Goal: Task Accomplishment & Management: Manage account settings

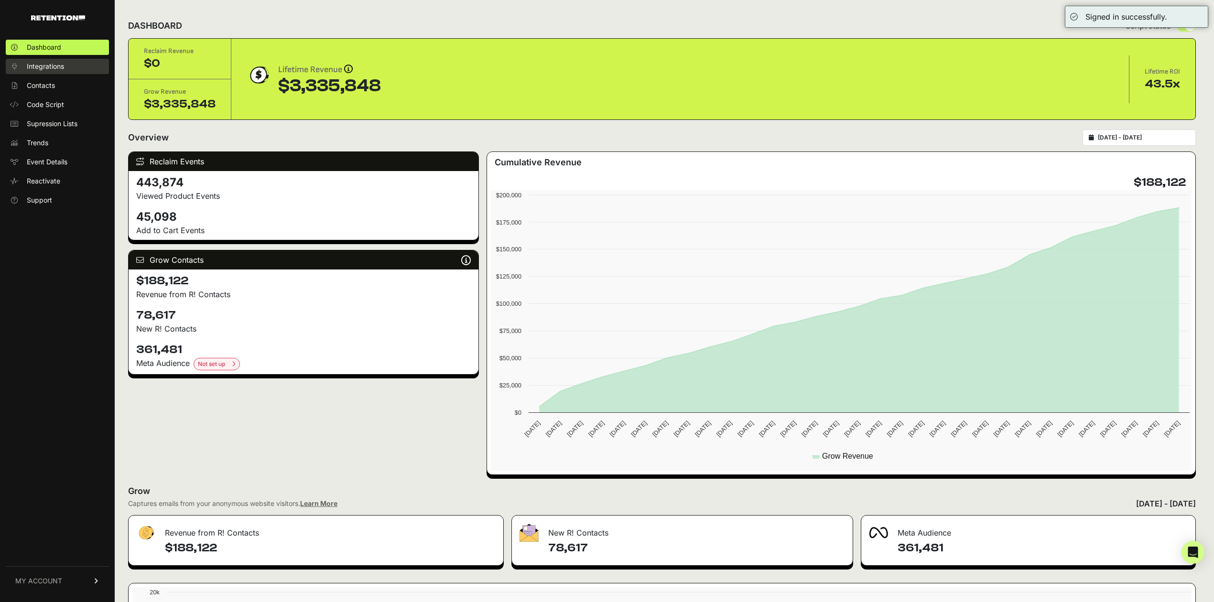
click at [50, 65] on span "Integrations" at bounding box center [45, 67] width 37 height 10
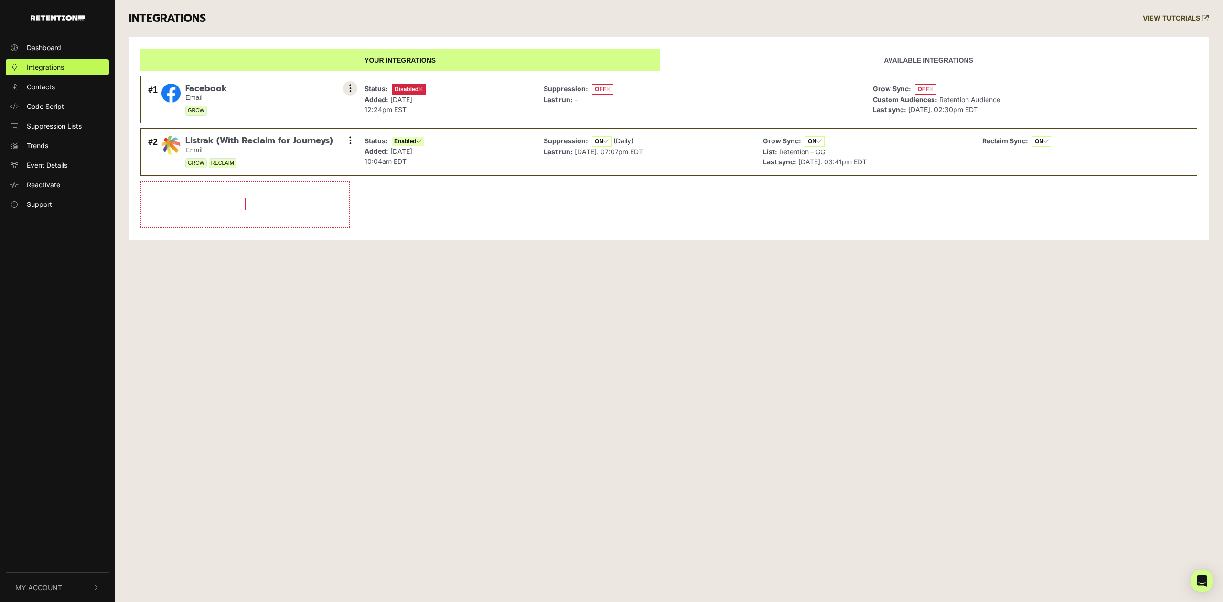
click at [353, 88] on button at bounding box center [350, 88] width 14 height 14
click at [273, 153] on link "Remove" at bounding box center [292, 152] width 91 height 22
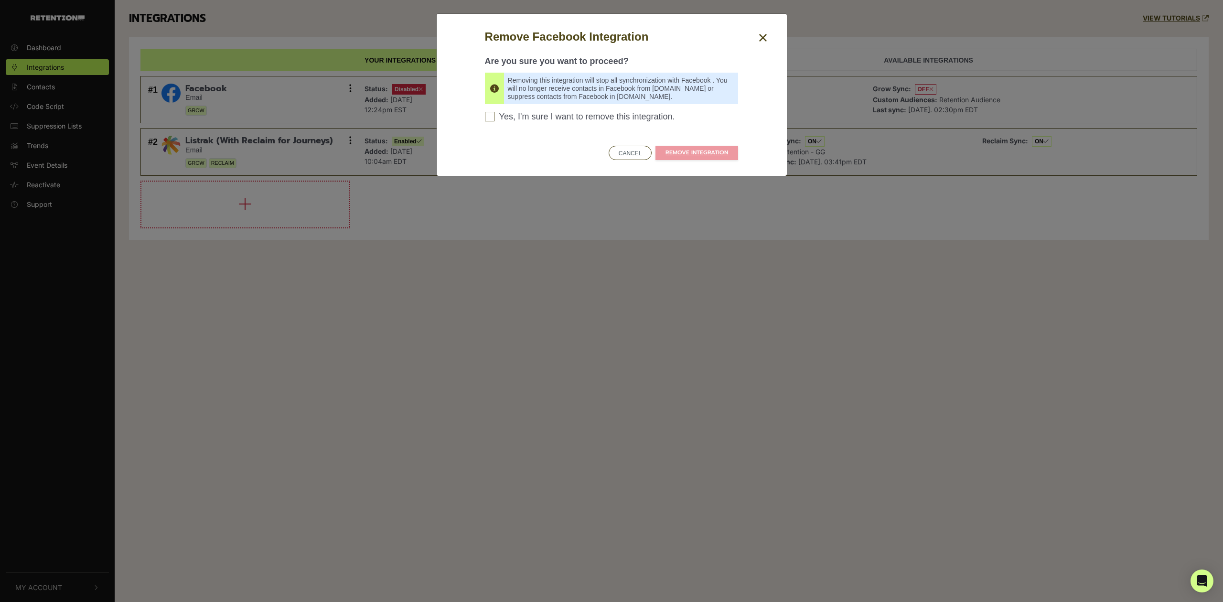
click at [595, 116] on span "Yes, I'm sure I want to remove this integration." at bounding box center [587, 117] width 176 height 11
click at [495, 116] on input "Yes, I'm sure I want to remove this integration. Please confirm to continue" at bounding box center [490, 117] width 10 height 10
checkbox input "true"
click at [682, 150] on link "REMOVE INTEGRATION" at bounding box center [697, 153] width 83 height 14
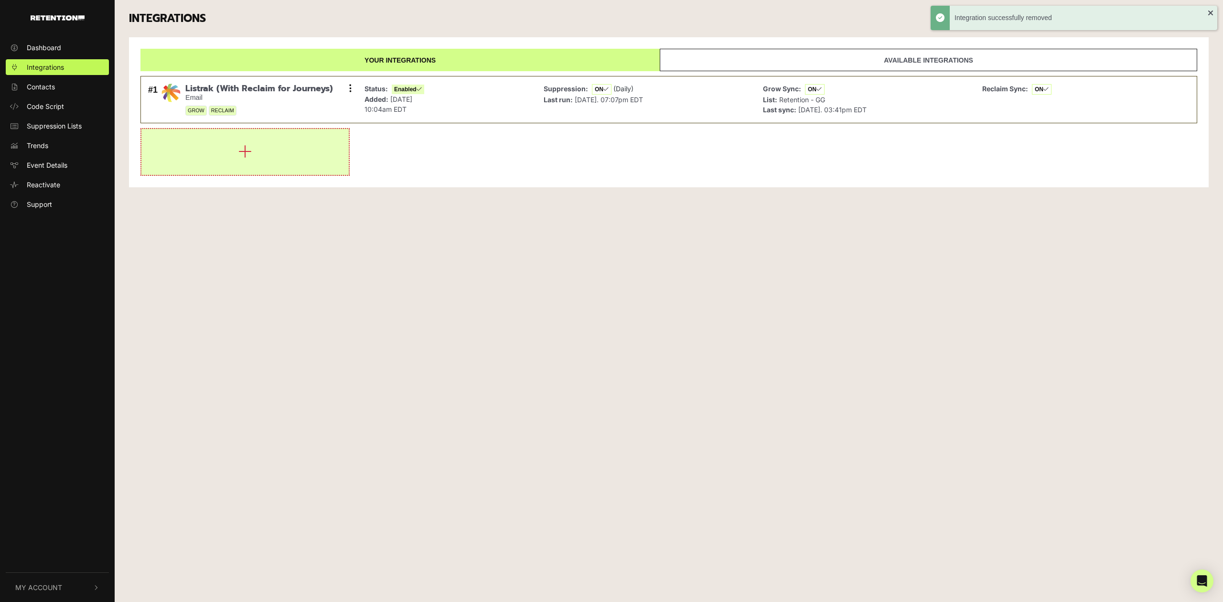
click at [262, 144] on button "button" at bounding box center [244, 152] width 207 height 46
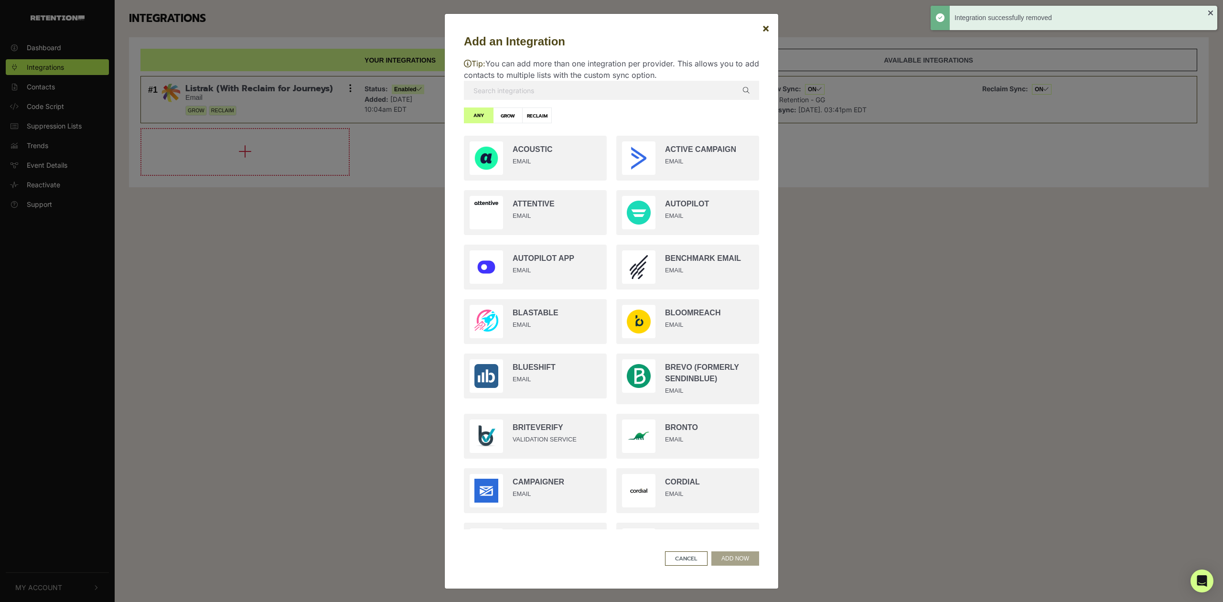
click at [569, 96] on input "text" at bounding box center [611, 90] width 295 height 19
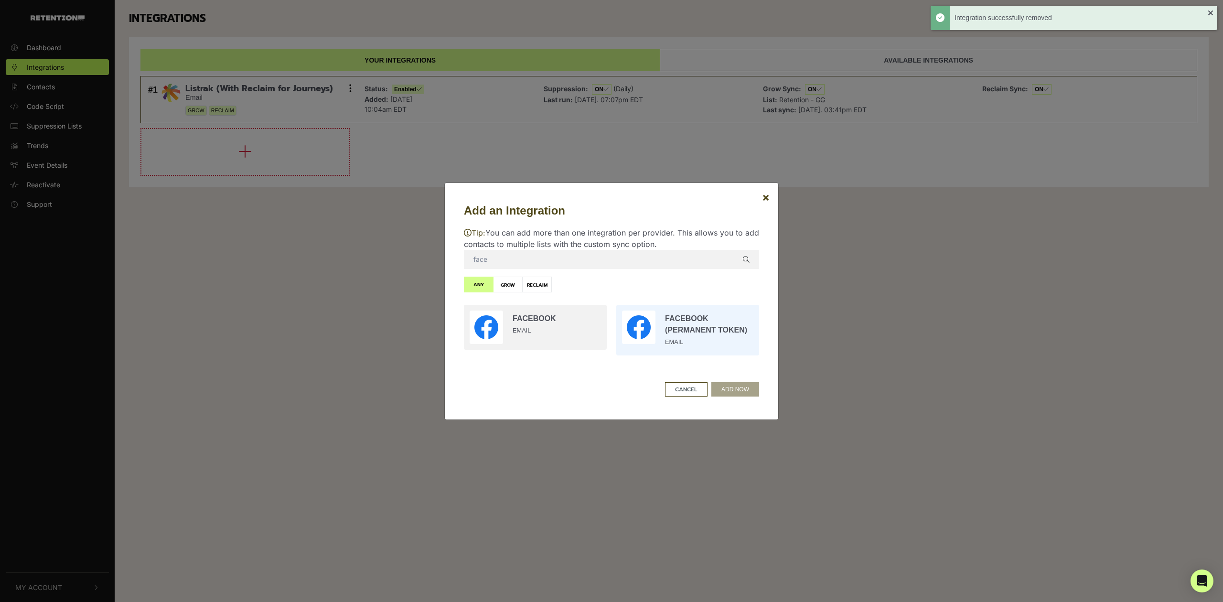
type input "face"
click at [681, 339] on input "radio" at bounding box center [688, 330] width 152 height 60
radio input "true"
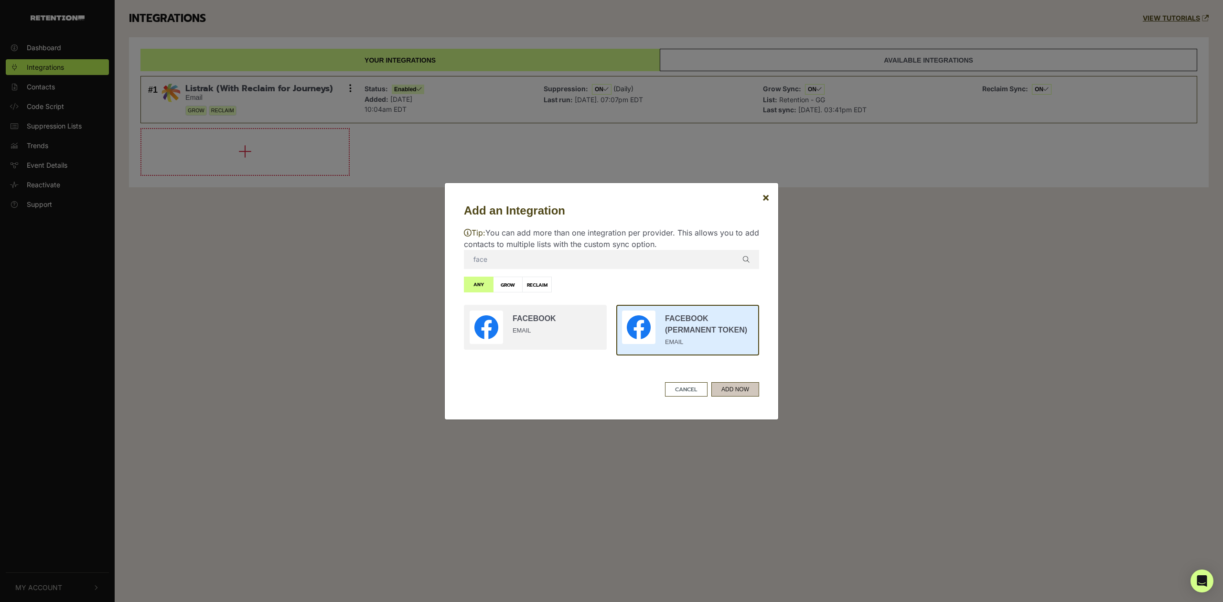
click at [722, 390] on button "ADD NOW" at bounding box center [736, 389] width 48 height 14
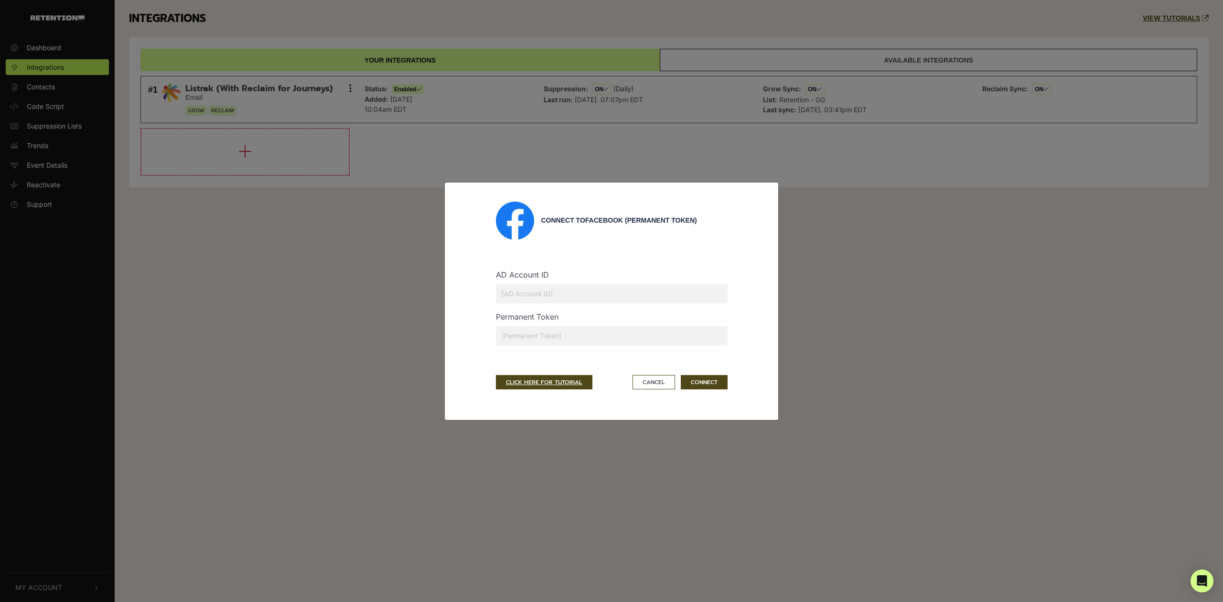
click at [574, 294] on input "text" at bounding box center [612, 293] width 232 height 19
click at [511, 332] on input "text" at bounding box center [612, 335] width 232 height 19
paste input "EAAVfVkZBOnNsBPrQL2PI5JjNaCKPjTESnC82h4EdA2Wqibo6w9ISuYPPo2OQx9Gq8ZCFPNHdKZBOIE…"
type input "EAAVfVkZBOnNsBPrQL2PI5JjNaCKPjTESnC82h4EdA2Wqibo6w9ISuYPPo2OQx9Gq8ZCFPNHdKZBOIE…"
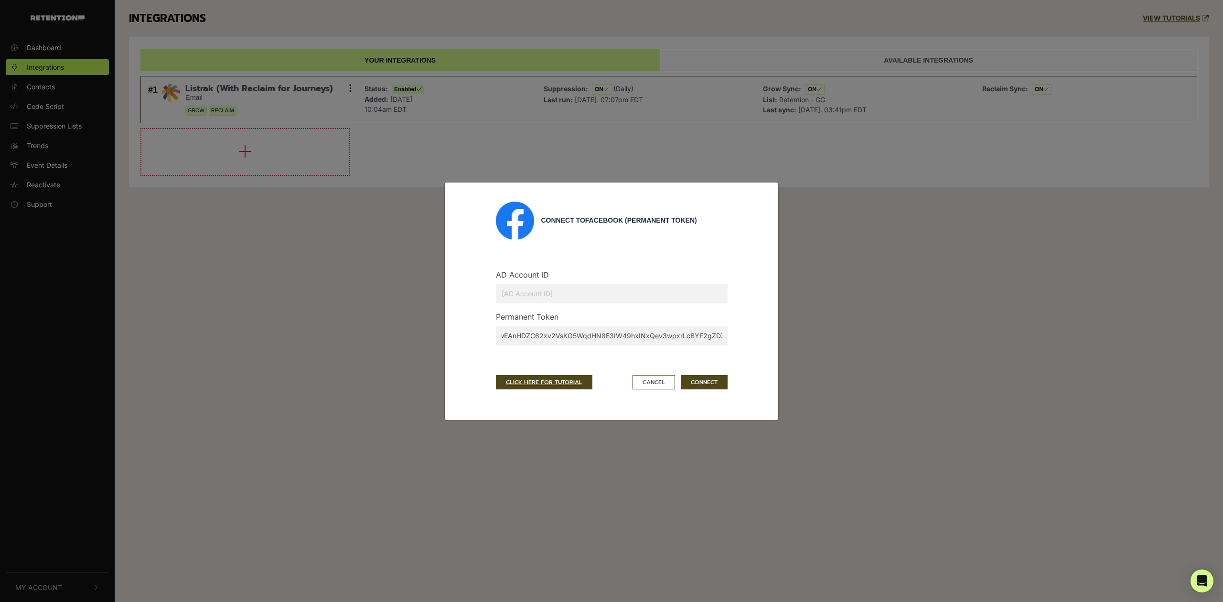
scroll to position [0, 0]
click at [560, 295] on input "text" at bounding box center [612, 293] width 232 height 19
paste input "1647722345265990"
type input "1647722345265990"
click at [696, 383] on button "CONNECT" at bounding box center [704, 382] width 47 height 14
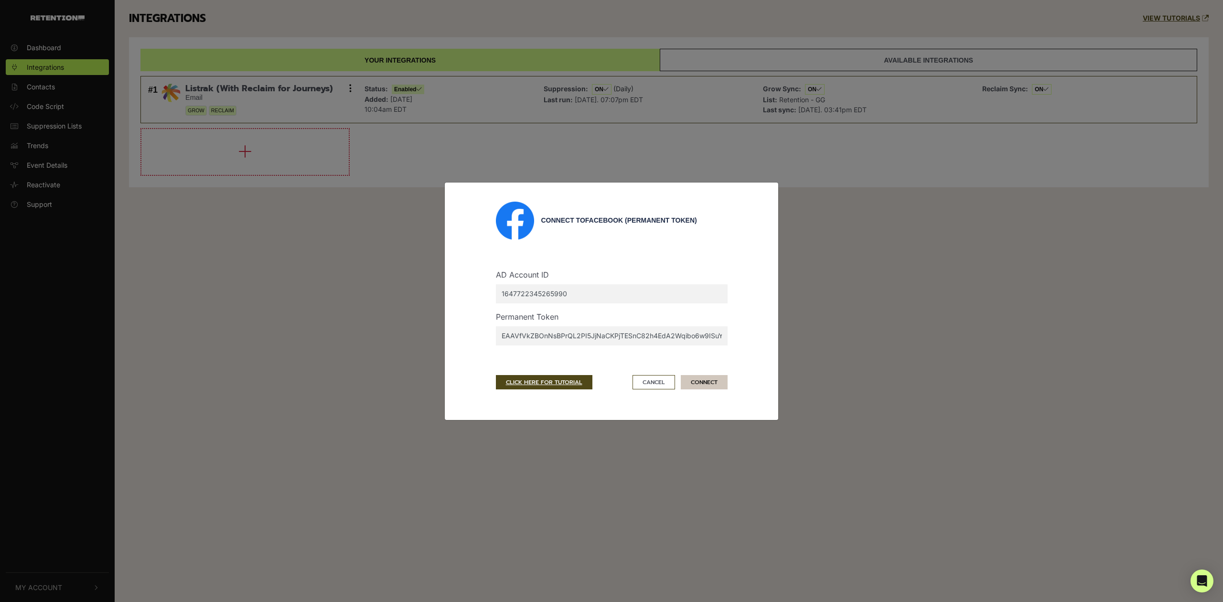
click at [706, 384] on button "CONNECT" at bounding box center [704, 382] width 47 height 14
click at [631, 337] on input "EAAVfVkZBOnNsBPrQL2PI5JjNaCKPjTESnC82h4EdA2Wqibo6w9ISuYPPo2OQx9Gq8ZCFPNHdKZBOIE…" at bounding box center [612, 335] width 232 height 19
click at [593, 288] on input "1647722345265990" at bounding box center [612, 293] width 232 height 19
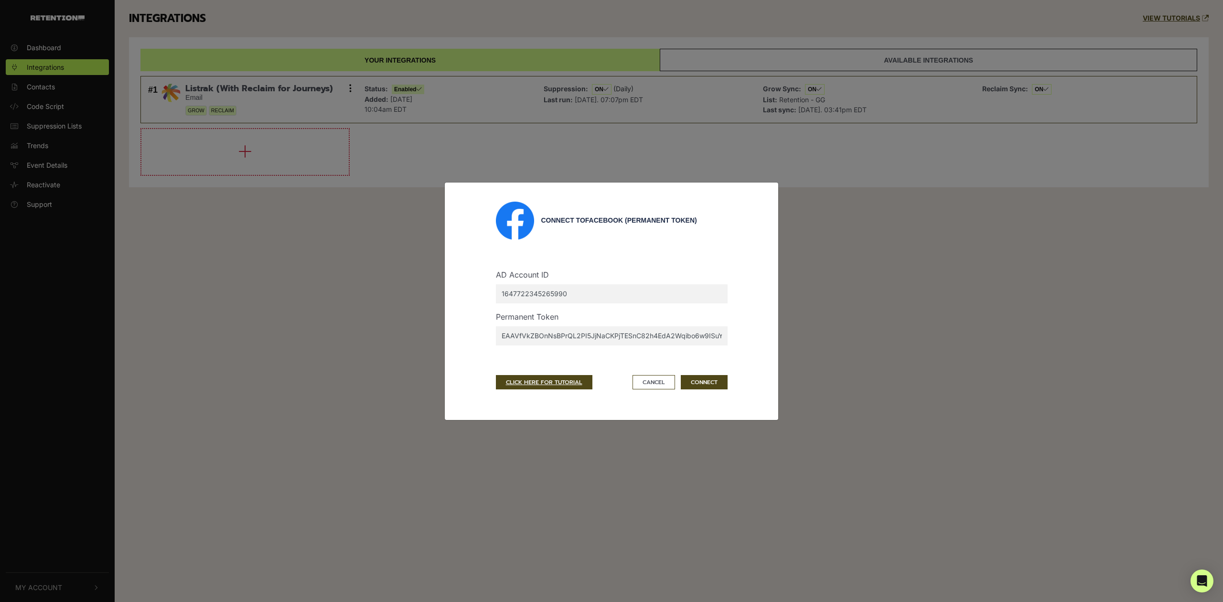
click at [593, 288] on input "1647722345265990" at bounding box center [612, 293] width 232 height 19
click at [699, 381] on button "CONNECT" at bounding box center [704, 382] width 47 height 14
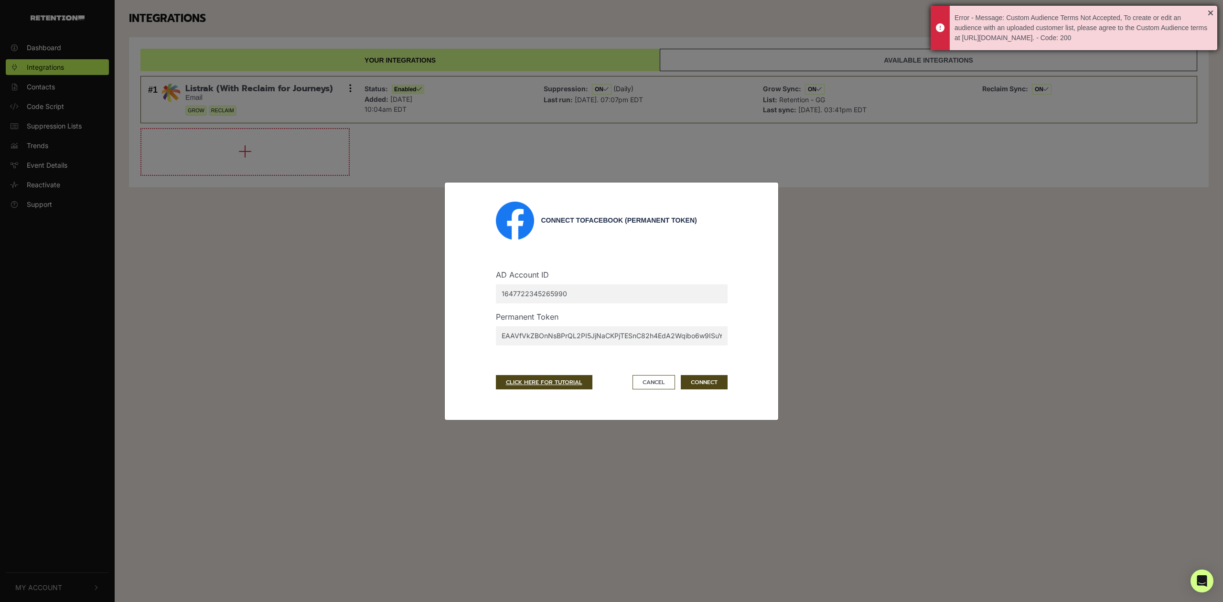
click at [1046, 43] on div "Error - Message: Custom Audience Terms Not Accepted, To create or edit an audie…" at bounding box center [1081, 28] width 253 height 30
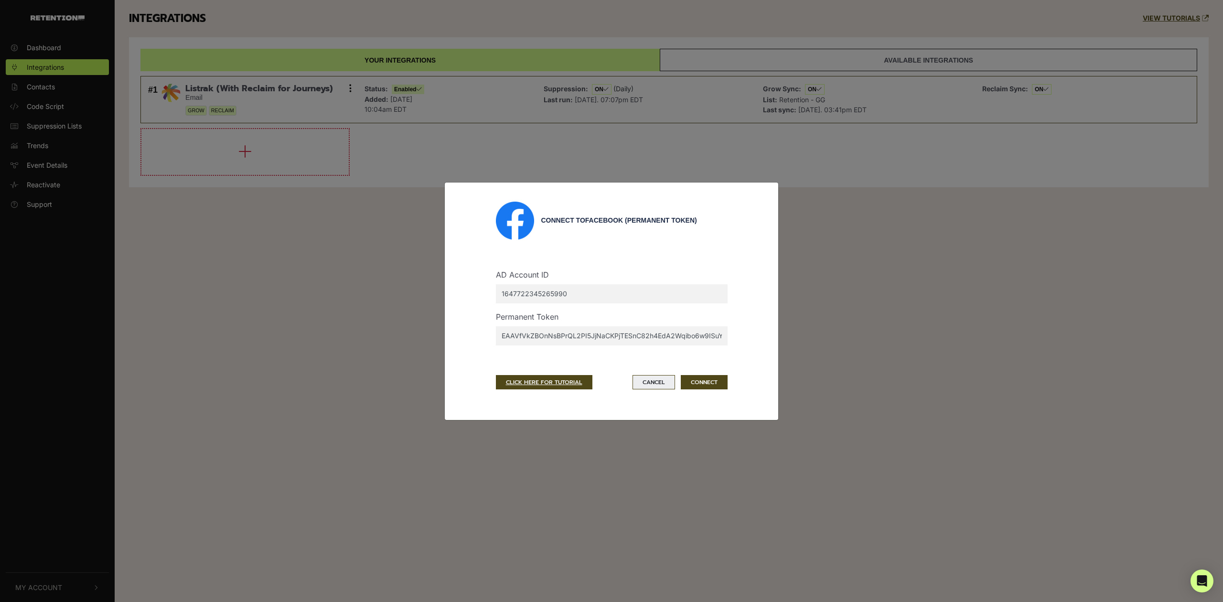
click at [654, 388] on button "Cancel" at bounding box center [654, 382] width 43 height 14
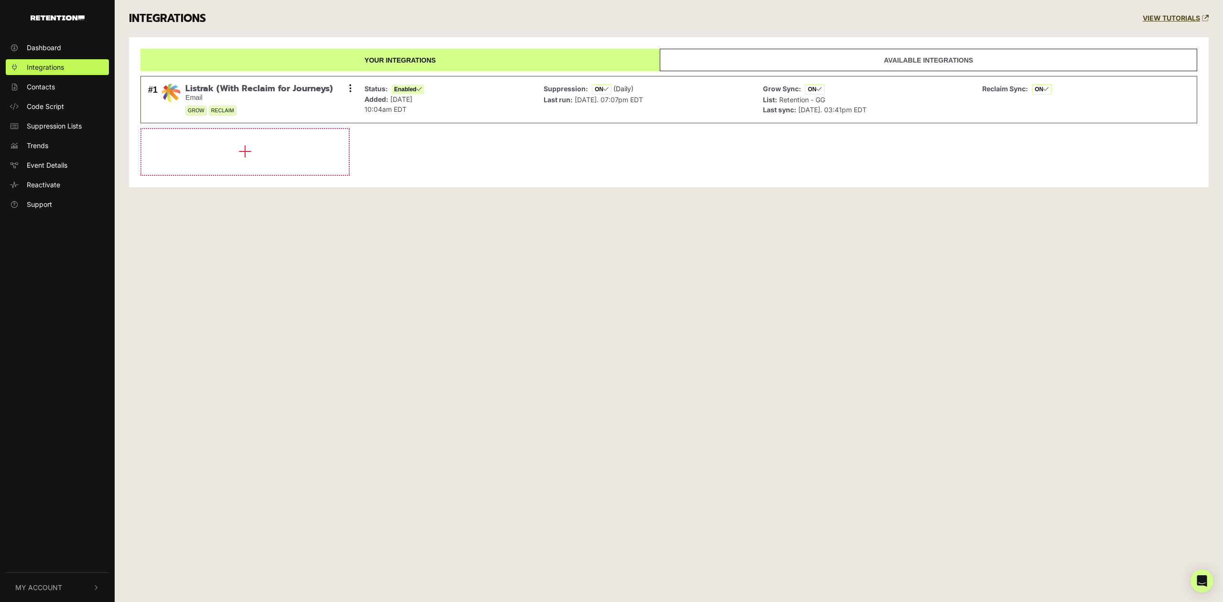
click at [35, 583] on span "My Account" at bounding box center [38, 588] width 47 height 10
click at [41, 580] on link "Sign Out" at bounding box center [57, 586] width 103 height 16
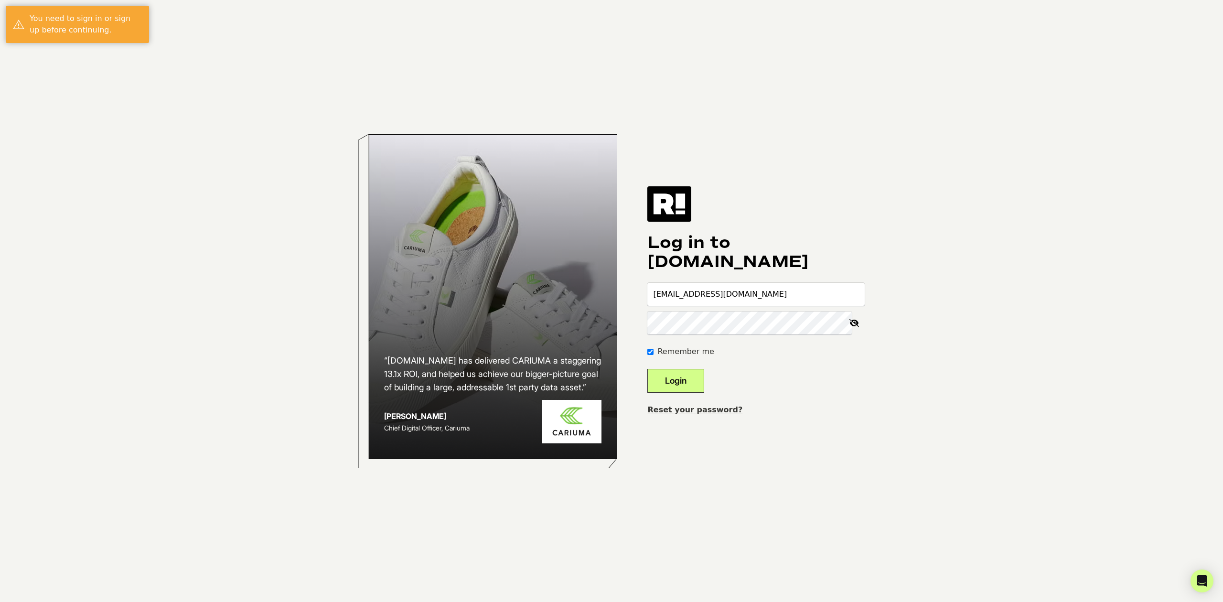
click at [763, 293] on input "[EMAIL_ADDRESS][DOMAIN_NAME]" at bounding box center [756, 294] width 217 height 23
click at [763, 293] on input "slamoure@wgs.com" at bounding box center [756, 294] width 217 height 23
type input "slamoure+fairway@wgs.com"
click at [683, 388] on button "Login" at bounding box center [676, 381] width 57 height 24
